Goal: Information Seeking & Learning: Learn about a topic

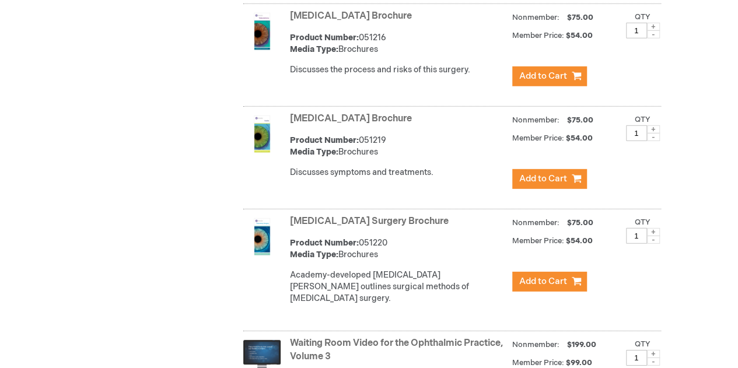
scroll to position [6183, 0]
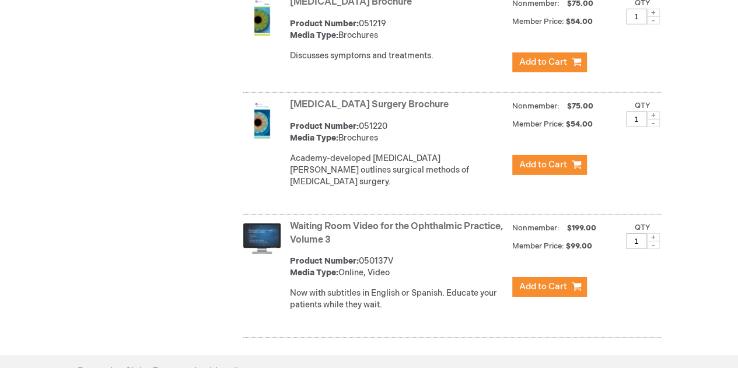
click at [264, 223] on img at bounding box center [261, 238] width 37 height 30
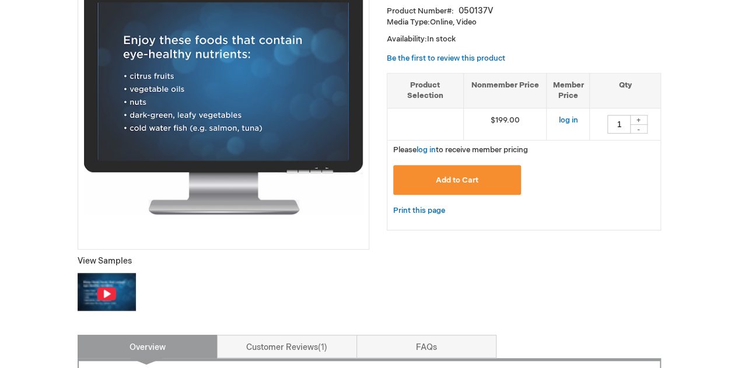
scroll to position [233, 0]
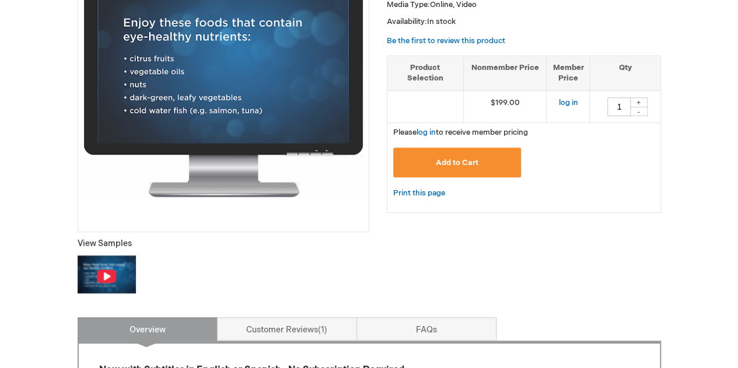
click at [106, 276] on img at bounding box center [106, 276] width 20 height 15
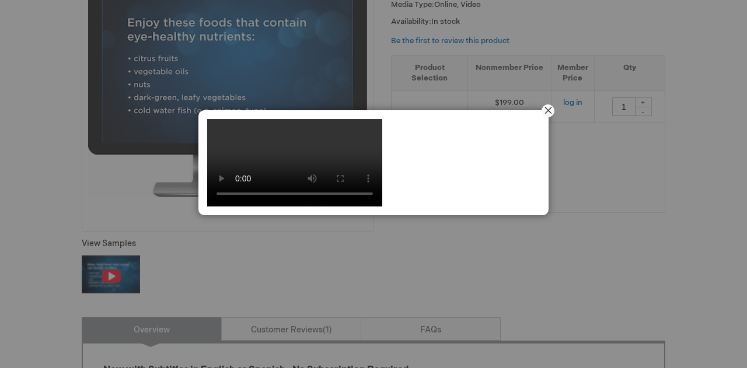
click at [552, 108] on button "Close" at bounding box center [548, 111] width 36 height 36
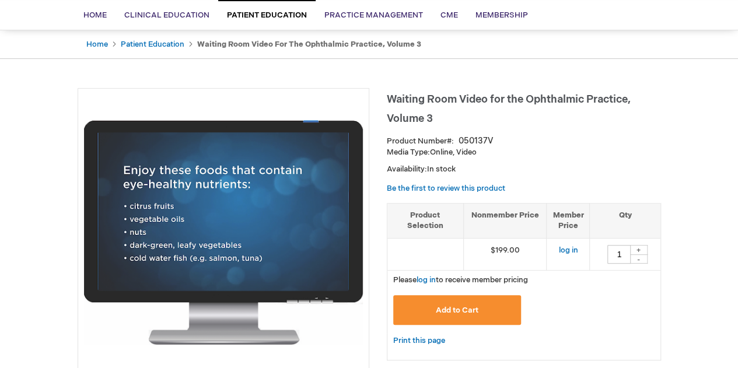
scroll to position [117, 0]
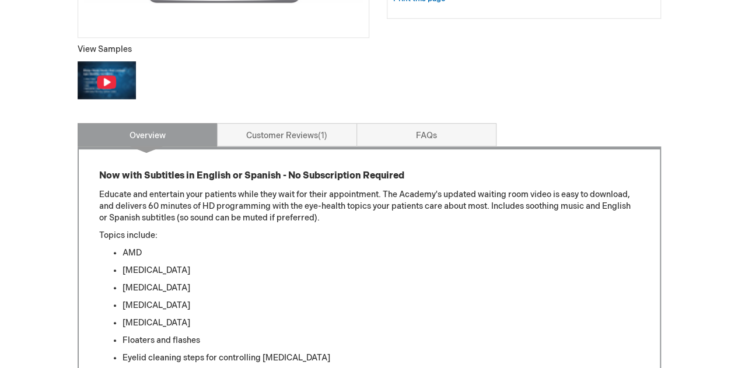
scroll to position [408, 0]
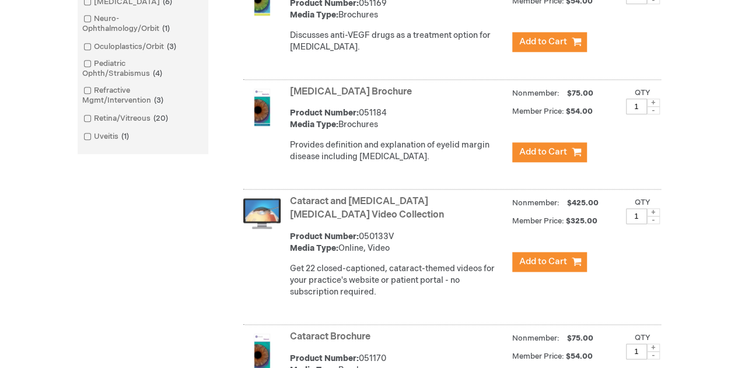
scroll to position [642, 0]
